Goal: Navigation & Orientation: Go to known website

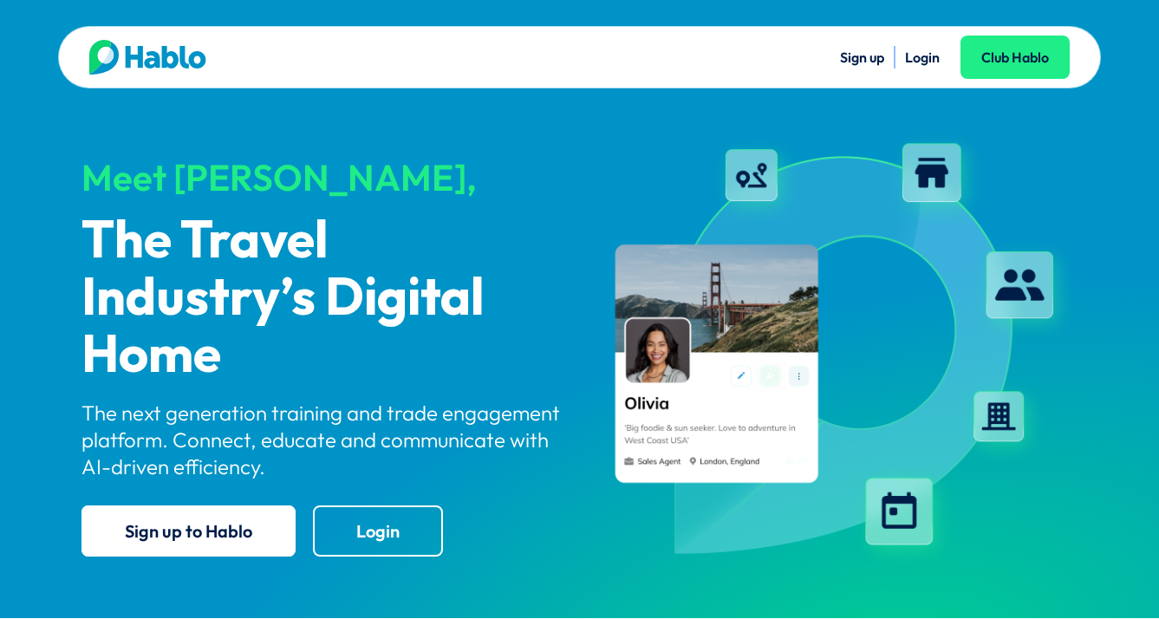
click at [921, 53] on link "Login" at bounding box center [922, 57] width 35 height 17
click at [924, 62] on link "Login" at bounding box center [922, 57] width 35 height 17
click at [932, 52] on link "Login" at bounding box center [922, 57] width 35 height 17
